Goal: Complete application form

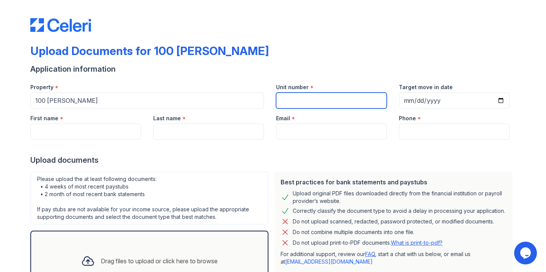
click at [327, 99] on input "Unit number" at bounding box center [331, 100] width 111 height 16
type input "1915"
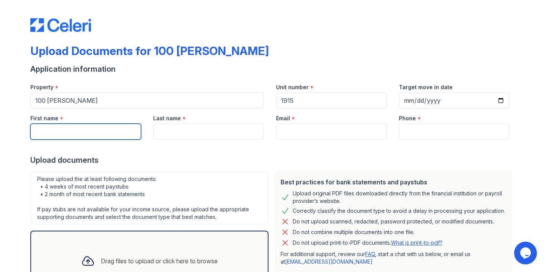
click at [84, 128] on input "First name" at bounding box center [85, 132] width 111 height 16
type input "[PERSON_NAME]"
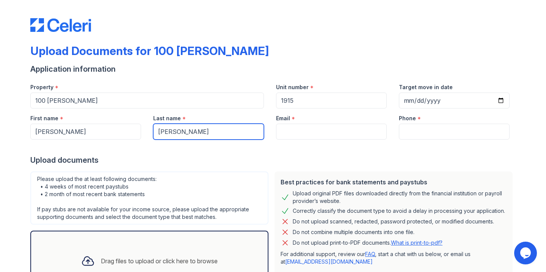
type input "[PERSON_NAME]"
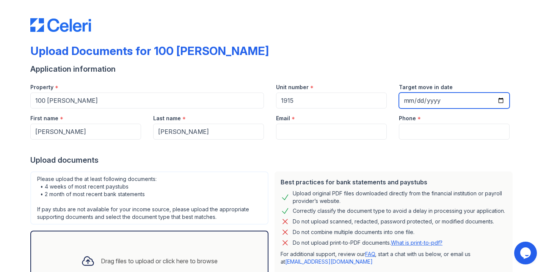
click at [439, 98] on input "Target move in date" at bounding box center [454, 100] width 111 height 16
click at [496, 102] on input "Target move in date" at bounding box center [454, 100] width 111 height 16
type input "[DATE]"
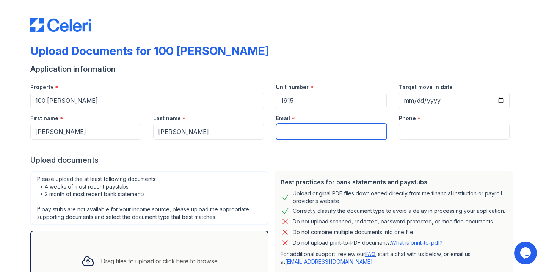
click at [290, 131] on input "Email" at bounding box center [331, 132] width 111 height 16
type input "[EMAIL_ADDRESS][DOMAIN_NAME]"
type input "9143802854"
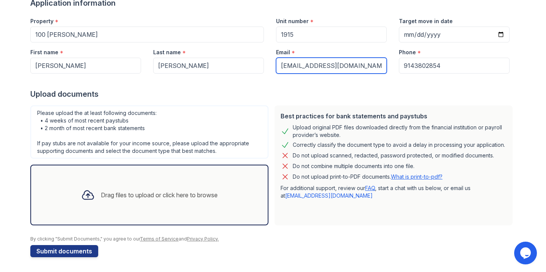
scroll to position [66, 0]
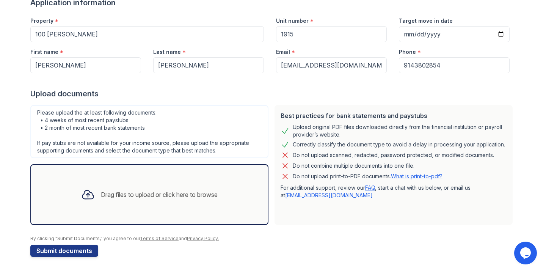
click at [202, 193] on div "Drag files to upload or click here to browse" at bounding box center [159, 194] width 117 height 9
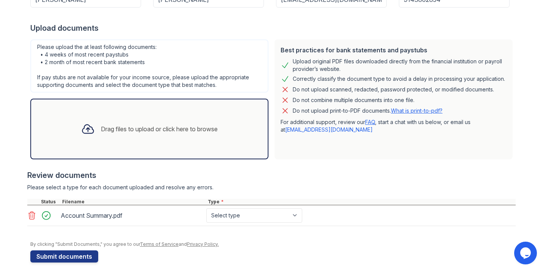
scroll to position [133, 0]
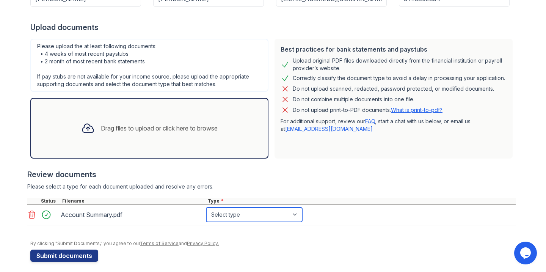
click at [234, 212] on select "Select type Paystub Bank Statement Offer Letter Tax Documents Benefit Award Let…" at bounding box center [254, 214] width 96 height 14
select select "investment_account_statement"
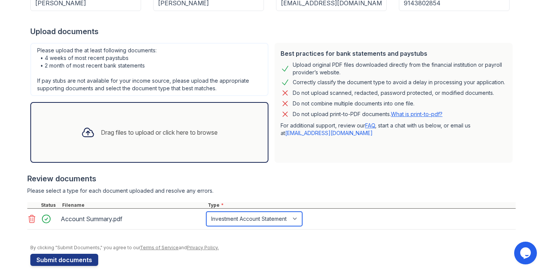
scroll to position [130, 0]
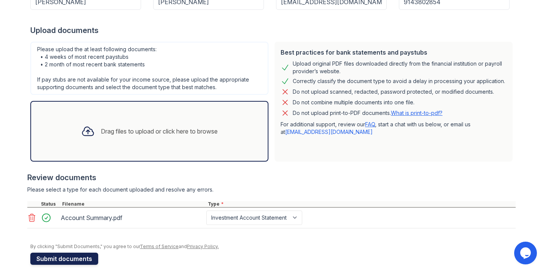
click at [82, 259] on button "Submit documents" at bounding box center [64, 258] width 68 height 12
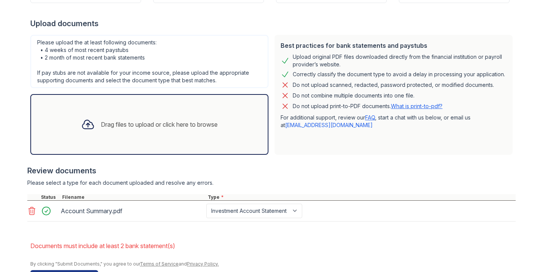
scroll to position [183, 0]
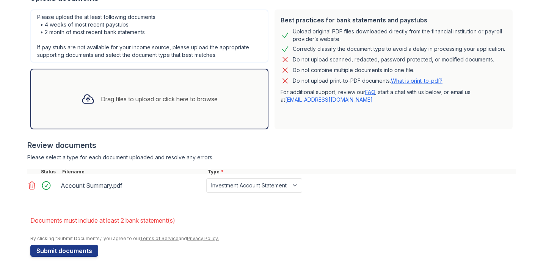
click at [198, 106] on div "Drag files to upload or click here to browse" at bounding box center [149, 99] width 149 height 26
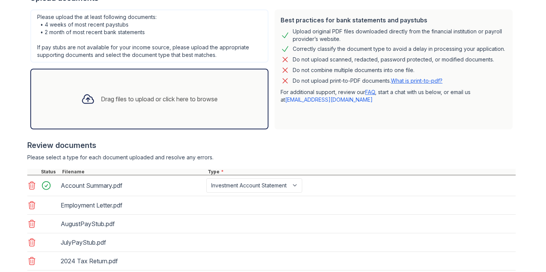
scroll to position [260, 0]
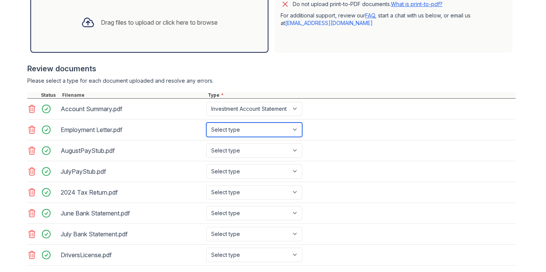
click at [257, 131] on select "Select type Paystub Bank Statement Offer Letter Tax Documents Benefit Award Let…" at bounding box center [254, 129] width 96 height 14
select select "other"
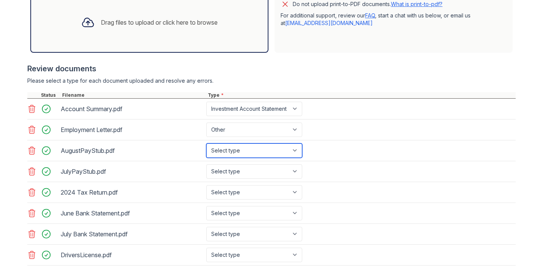
click at [237, 153] on select "Select type Paystub Bank Statement Offer Letter Tax Documents Benefit Award Let…" at bounding box center [254, 150] width 96 height 14
select select "paystub"
click at [237, 162] on div "JulyPayStub.pdf Select type Paystub Bank Statement Offer Letter Tax Documents B…" at bounding box center [271, 171] width 488 height 21
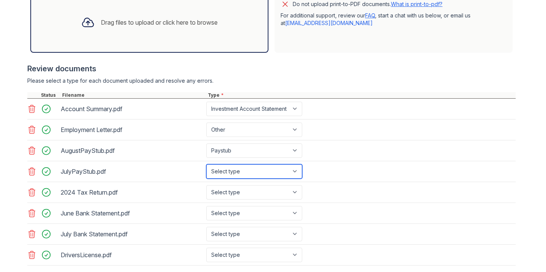
click at [237, 166] on select "Select type Paystub Bank Statement Offer Letter Tax Documents Benefit Award Let…" at bounding box center [254, 171] width 96 height 14
select select "paystub"
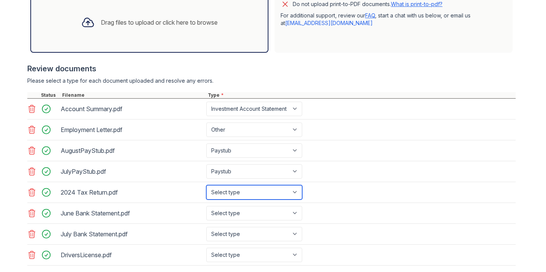
click at [237, 199] on select "Select type Paystub Bank Statement Offer Letter Tax Documents Benefit Award Let…" at bounding box center [254, 192] width 96 height 14
select select "tax_documents"
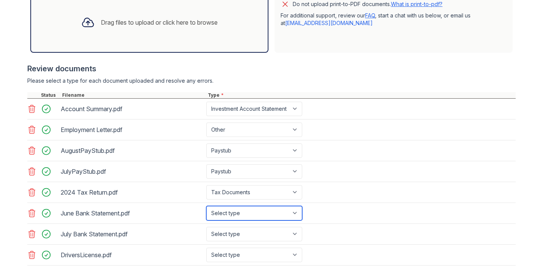
click at [231, 212] on select "Select type Paystub Bank Statement Offer Letter Tax Documents Benefit Award Let…" at bounding box center [254, 213] width 96 height 14
select select "bank_statement"
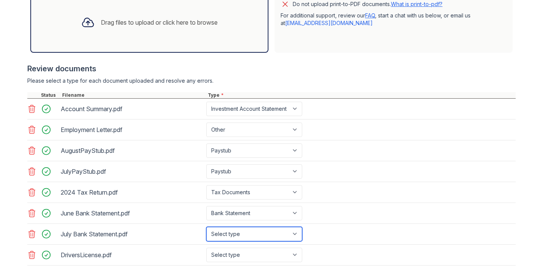
click at [233, 231] on select "Select type Paystub Bank Statement Offer Letter Tax Documents Benefit Award Let…" at bounding box center [254, 234] width 96 height 14
select select "bank_statement"
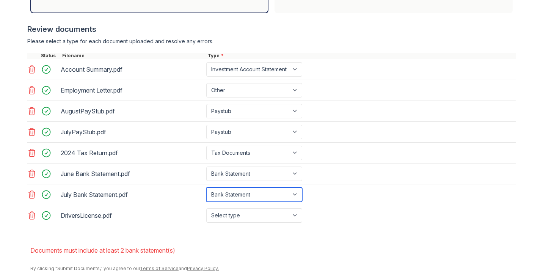
scroll to position [305, 0]
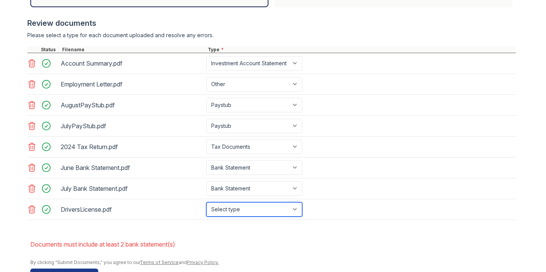
click at [281, 209] on select "Select type Paystub Bank Statement Offer Letter Tax Documents Benefit Award Let…" at bounding box center [254, 209] width 96 height 14
select select "other"
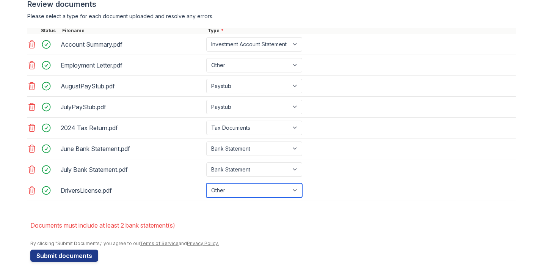
scroll to position [325, 0]
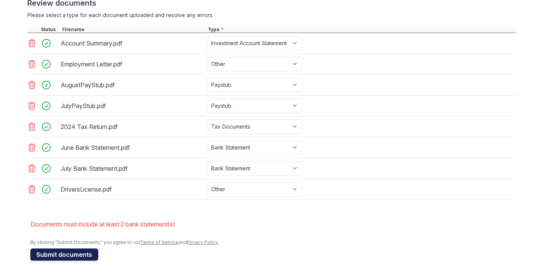
click at [84, 252] on button "Submit documents" at bounding box center [64, 254] width 68 height 12
